Goal: Information Seeking & Learning: Learn about a topic

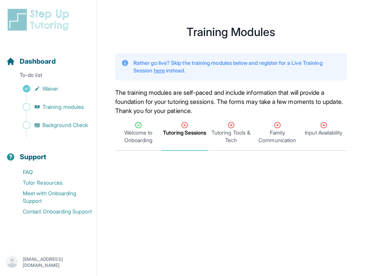
click at [183, 135] on span "Tutoring Sessions" at bounding box center [184, 133] width 43 height 8
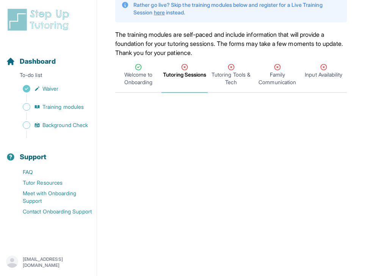
scroll to position [45, 0]
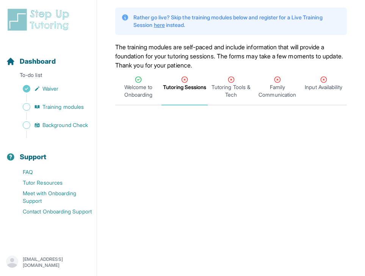
click at [187, 83] on span "Tutoring Sessions" at bounding box center [184, 87] width 43 height 8
click at [224, 89] on span "Tutoring Tools & Tech" at bounding box center [230, 90] width 43 height 15
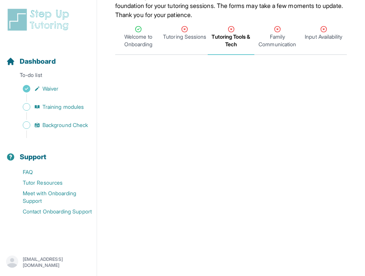
scroll to position [69, 0]
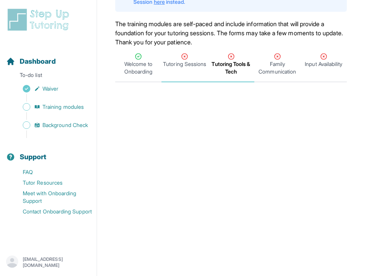
click at [179, 66] on span "Tutoring Sessions" at bounding box center [184, 64] width 43 height 8
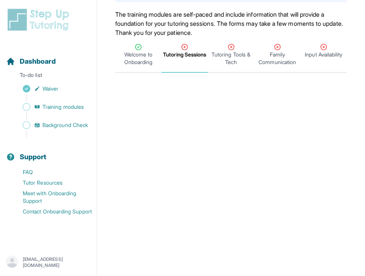
scroll to position [0, 0]
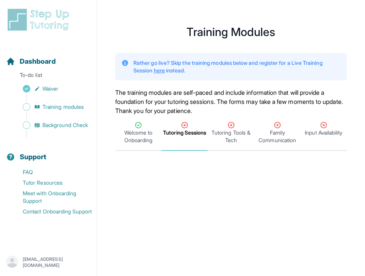
click at [46, 34] on div "Dashboard To-do list Waiver Training modules Background Check Support FAQ Tutor…" at bounding box center [48, 129] width 97 height 242
click at [49, 109] on span "Training modules" at bounding box center [62, 107] width 41 height 8
click at [60, 105] on span "Training modules" at bounding box center [62, 107] width 41 height 8
click at [231, 127] on icon "Tabs" at bounding box center [231, 125] width 8 height 8
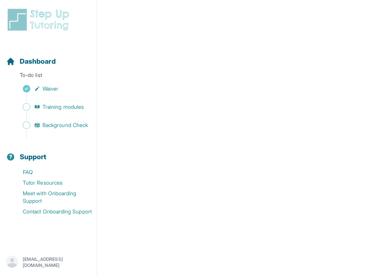
scroll to position [97, 0]
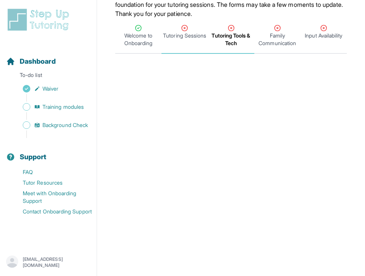
click at [193, 28] on div "Tutoring Sessions" at bounding box center [184, 31] width 43 height 15
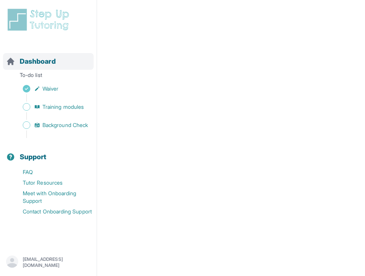
scroll to position [0, 0]
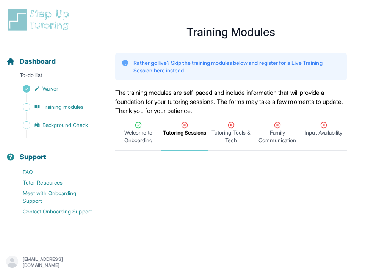
click at [19, 13] on img at bounding box center [39, 20] width 67 height 24
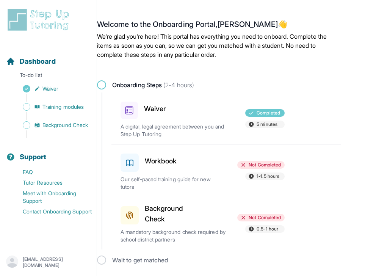
click at [167, 166] on h3 "Workbook" at bounding box center [161, 161] width 32 height 11
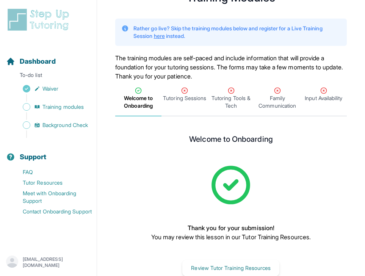
scroll to position [53, 0]
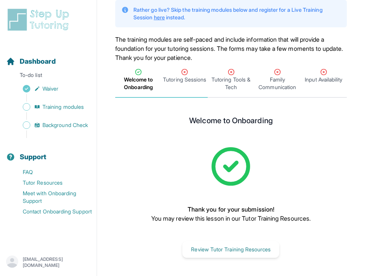
click at [185, 75] on icon "Tabs" at bounding box center [185, 72] width 6 height 6
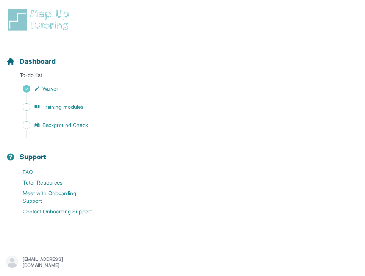
scroll to position [293, 0]
click at [71, 257] on div "paytonfitzgerald@usf.edu" at bounding box center [48, 263] width 85 height 14
click at [25, 260] on p "paytonfitzgerald@usf.edu" at bounding box center [57, 262] width 68 height 12
click at [26, 264] on div "paytonfitzgerald@usf.edu" at bounding box center [48, 263] width 85 height 14
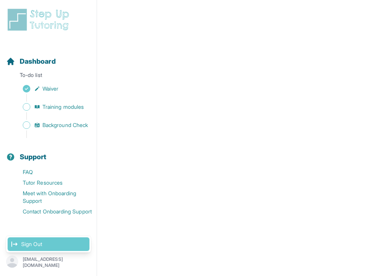
click at [32, 241] on link "Sign Out" at bounding box center [49, 244] width 82 height 14
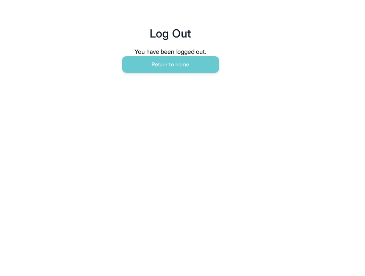
click at [173, 74] on main "Log Out You have been logged out. Return to home" at bounding box center [170, 41] width 341 height 83
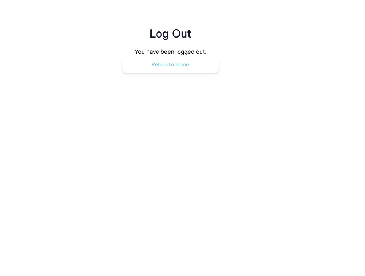
click at [169, 63] on button "Return to home" at bounding box center [170, 64] width 97 height 17
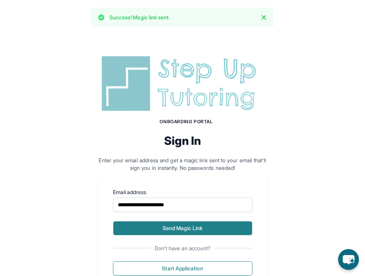
click at [187, 227] on button "Send Magic Link" at bounding box center [183, 228] width 140 height 14
click at [158, 229] on button "Send Magic Link" at bounding box center [183, 228] width 140 height 14
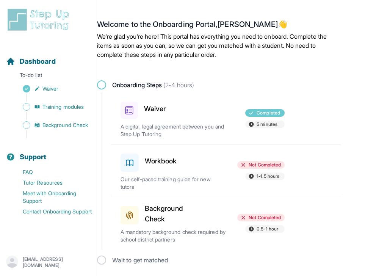
click at [135, 167] on span at bounding box center [130, 163] width 18 height 18
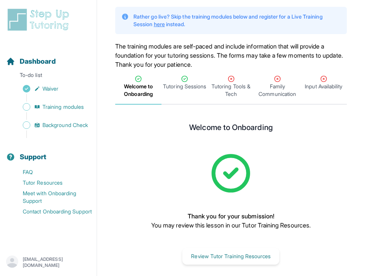
scroll to position [53, 0]
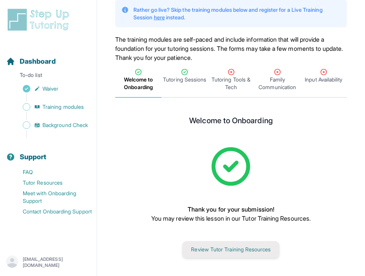
click at [242, 250] on button "Review Tutor Training Resources" at bounding box center [230, 249] width 97 height 17
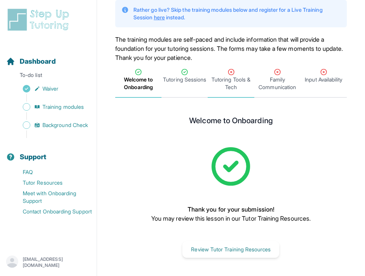
click at [228, 84] on span "Tutoring Tools & Tech" at bounding box center [230, 83] width 43 height 15
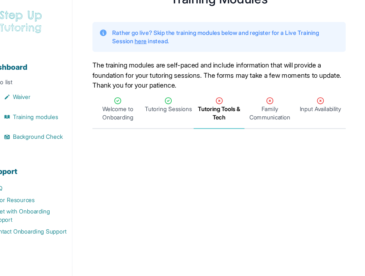
scroll to position [0, 0]
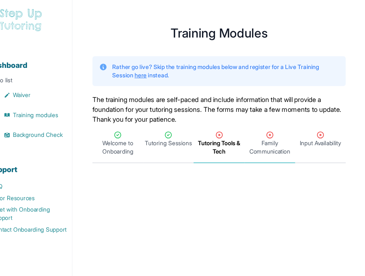
click at [270, 133] on span "Family Communication" at bounding box center [277, 136] width 43 height 15
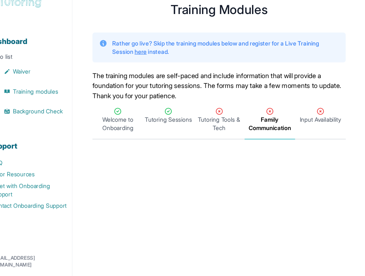
scroll to position [97, 0]
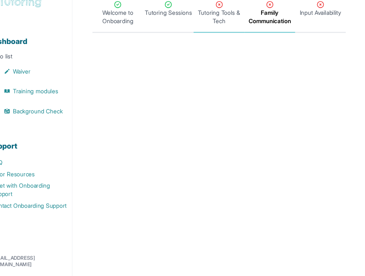
click at [235, 46] on span "Tutoring Tools & Tech" at bounding box center [230, 38] width 43 height 15
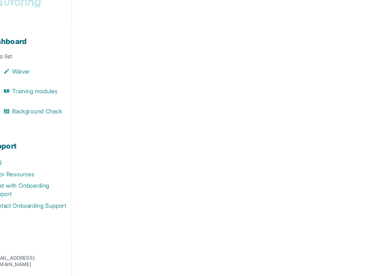
scroll to position [366, 0]
